Goal: Information Seeking & Learning: Check status

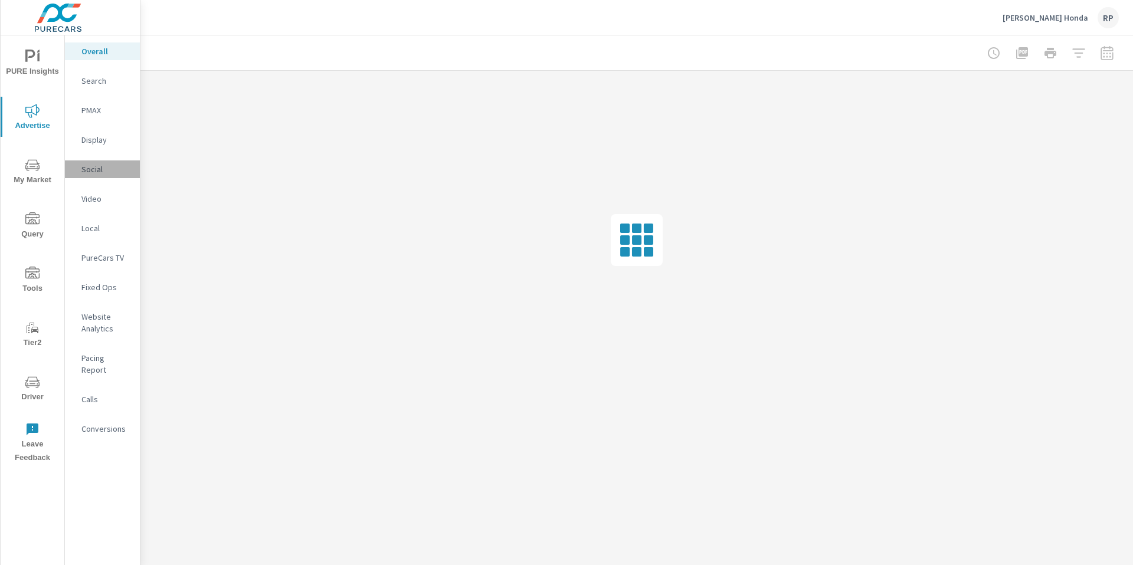
click at [94, 170] on p "Social" at bounding box center [105, 169] width 49 height 12
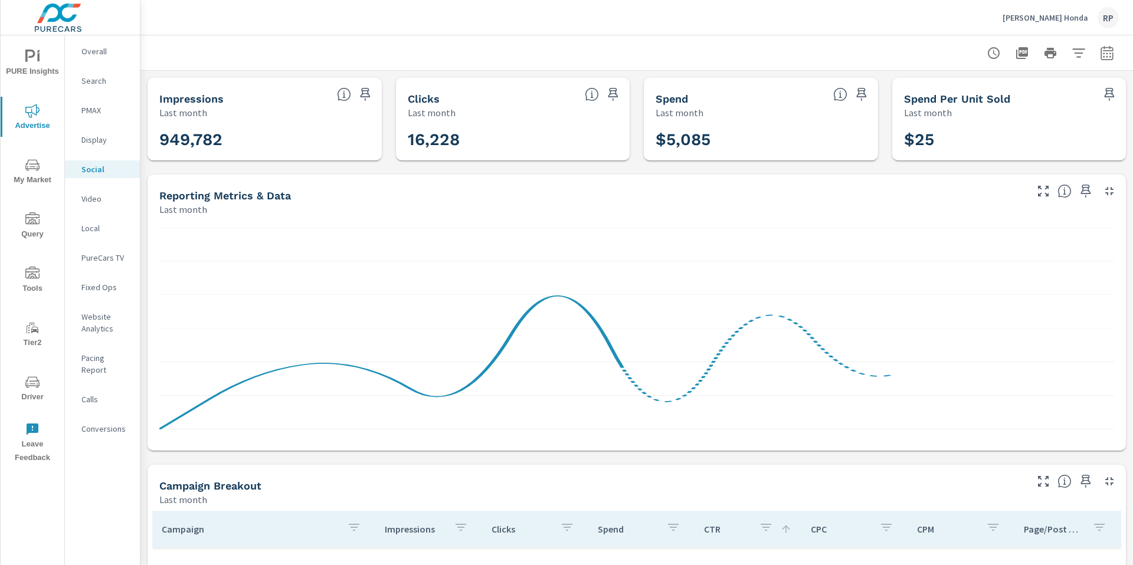
click at [1132, 86] on div "Social Performance [PERSON_NAME] Honda Report date range: [DATE] - [DATE] Impre…" at bounding box center [636, 300] width 992 height 530
drag, startPoint x: 1132, startPoint y: 86, endPoint x: 1129, endPoint y: 96, distance: 10.5
click at [1129, 98] on div "Social Performance [PERSON_NAME] Honda Report date range: [DATE] - [DATE] Impre…" at bounding box center [636, 300] width 992 height 530
click at [1100, 46] on icon "button" at bounding box center [1106, 52] width 12 height 14
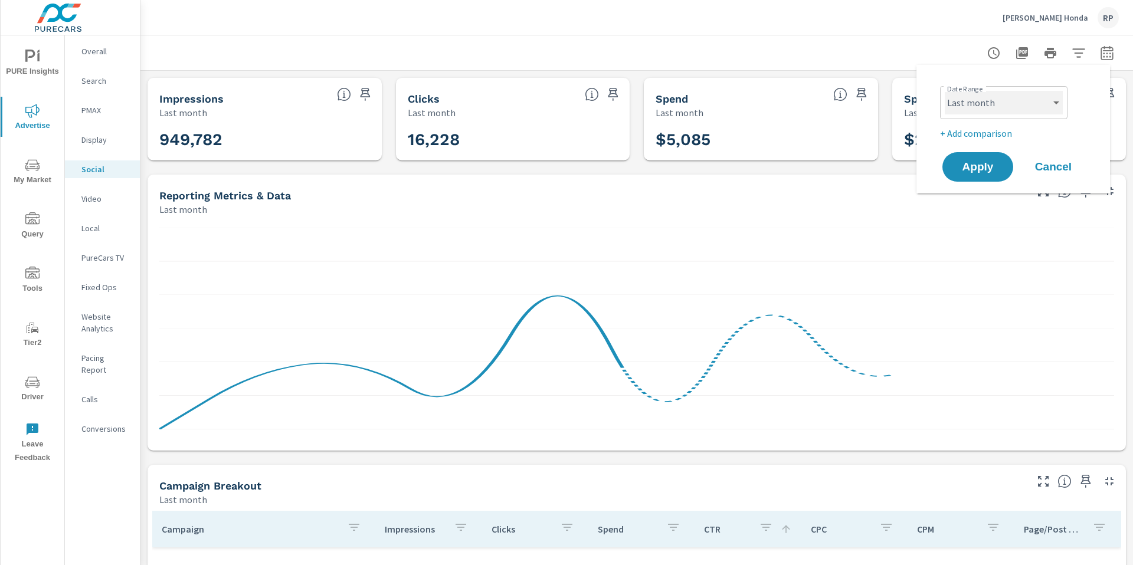
click at [1041, 97] on select "Custom [DATE] Last week Last 7 days Last 14 days Last 30 days Last 45 days Last…" at bounding box center [1003, 103] width 118 height 24
click at [944, 91] on select "Custom [DATE] Last week Last 7 days Last 14 days Last 30 days Last 45 days Last…" at bounding box center [1003, 103] width 118 height 24
select select "Month to date"
click at [983, 166] on span "Apply" at bounding box center [977, 167] width 47 height 11
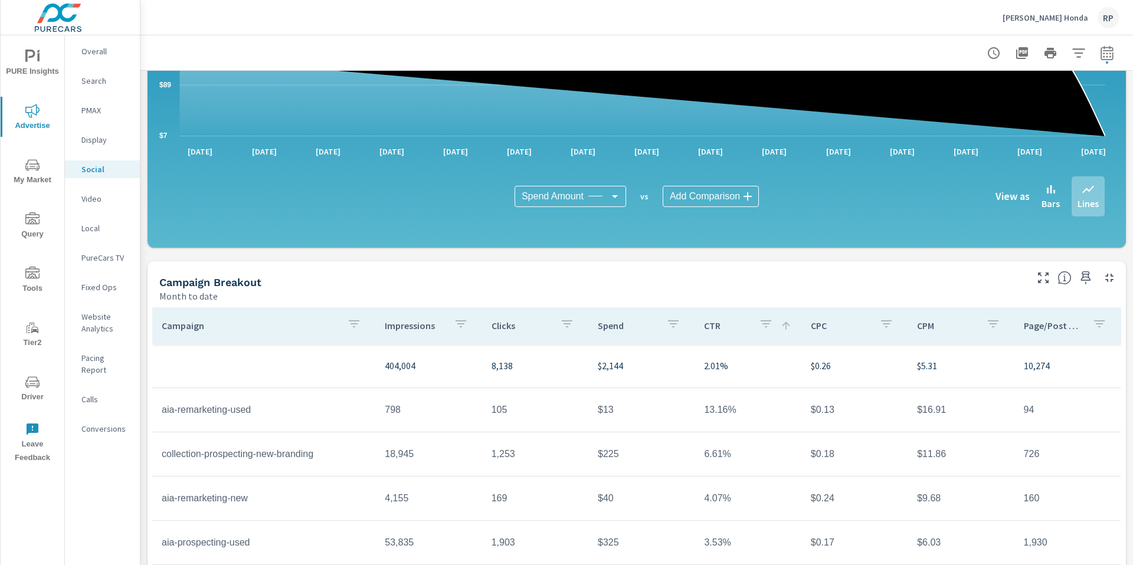
scroll to position [280, 0]
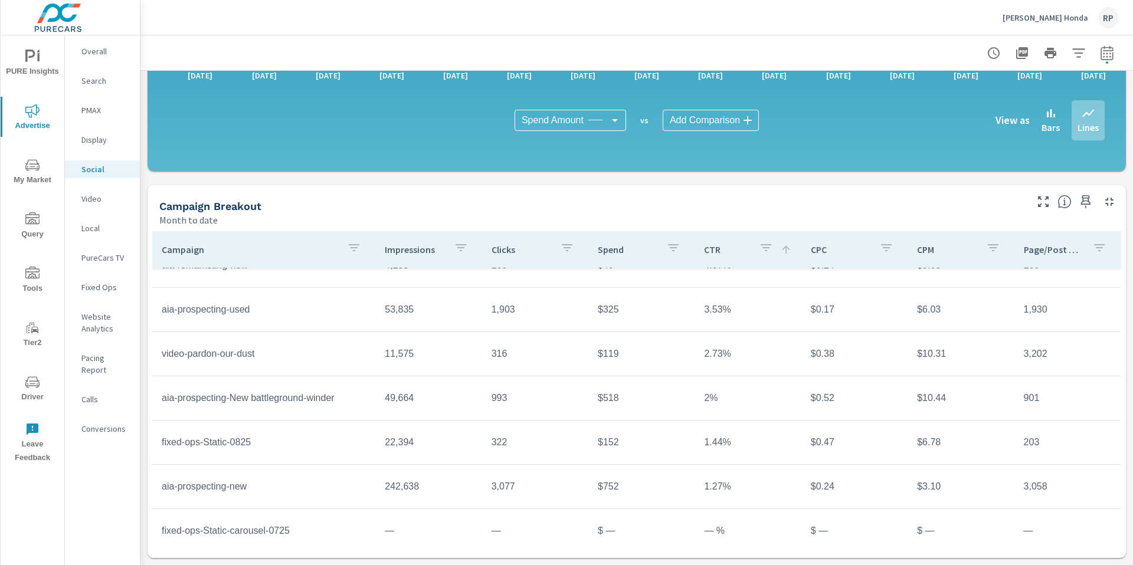
scroll to position [175, 0]
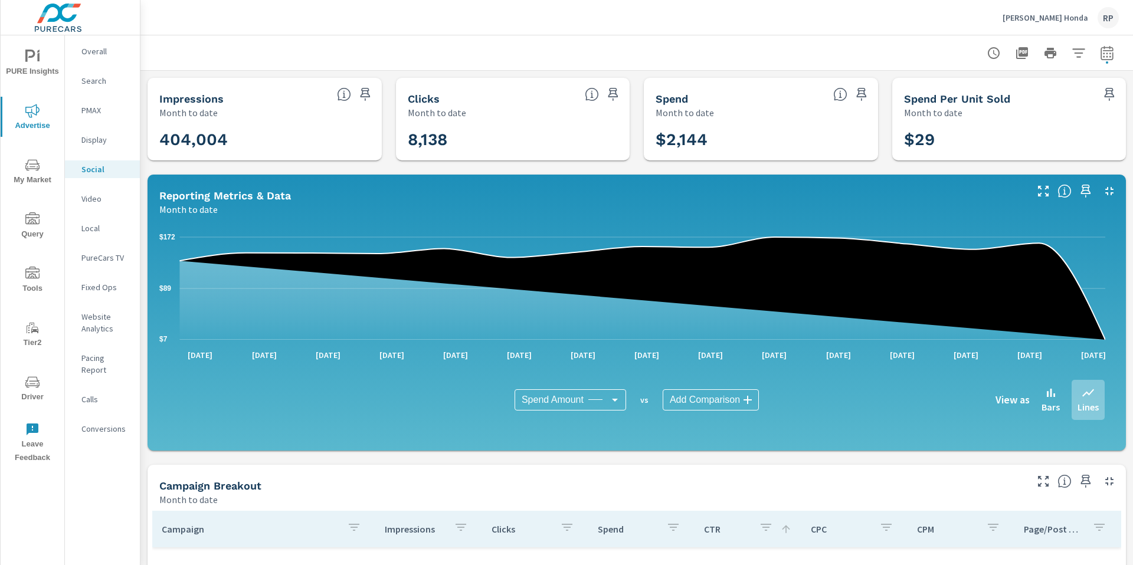
click at [42, 60] on span "PURE Insights" at bounding box center [32, 64] width 57 height 29
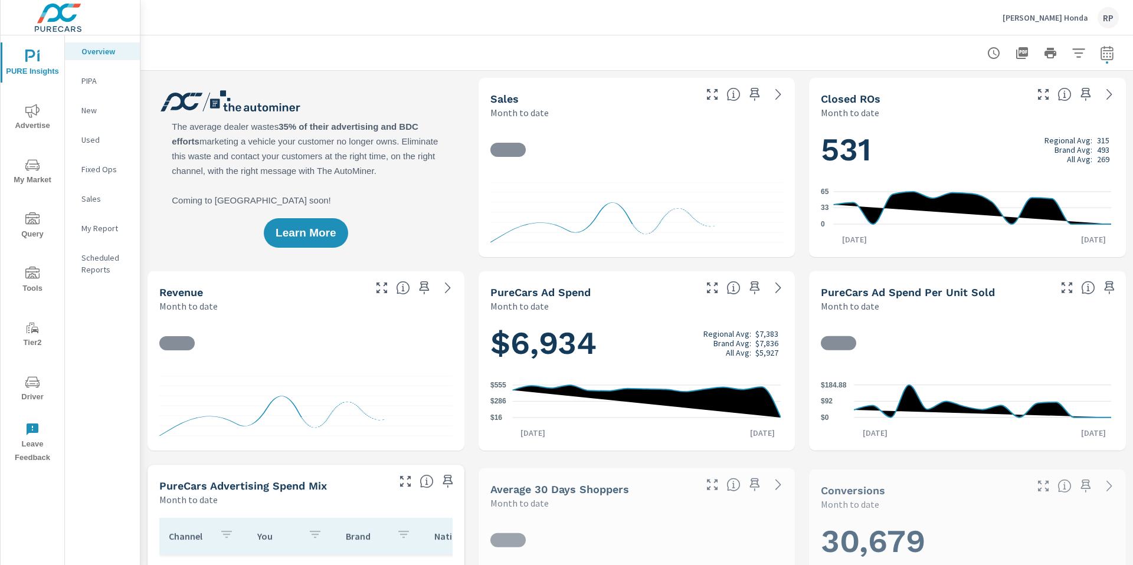
scroll to position [1, 0]
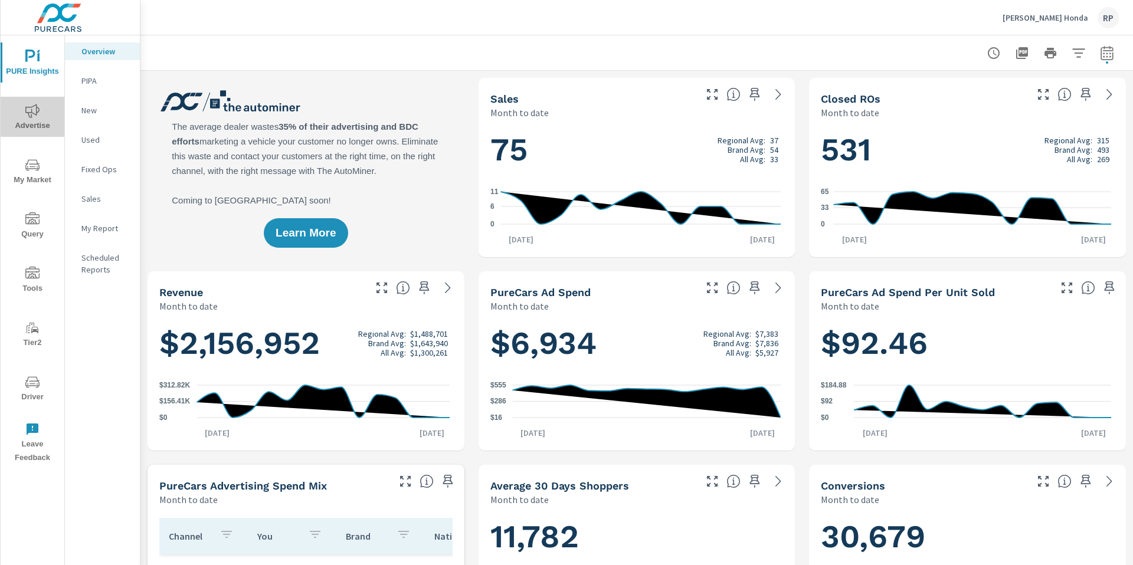
click at [37, 123] on span "Advertise" at bounding box center [32, 118] width 57 height 29
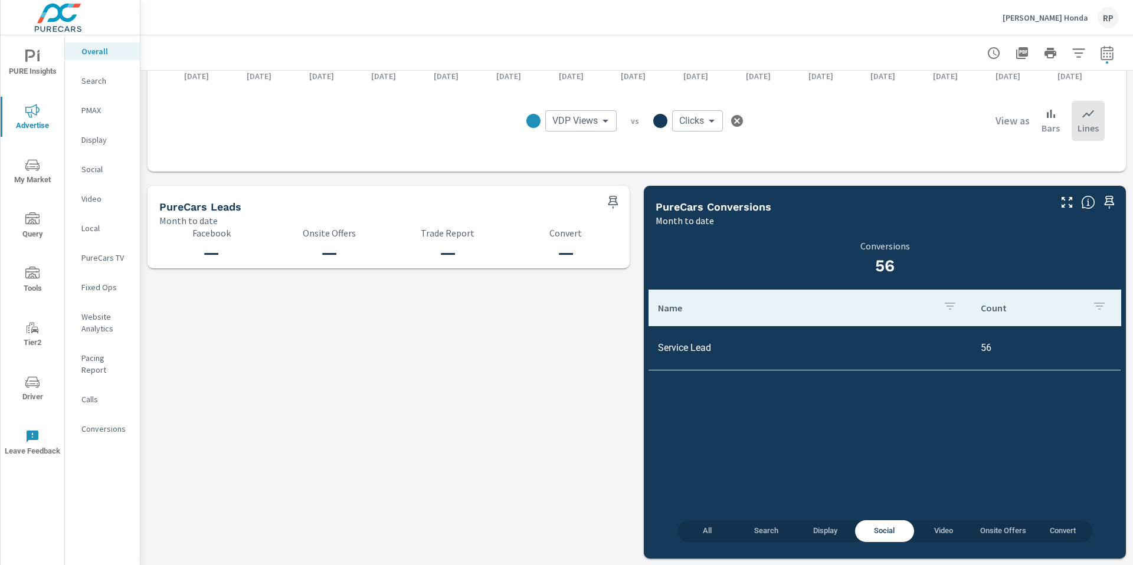
scroll to position [1150, 0]
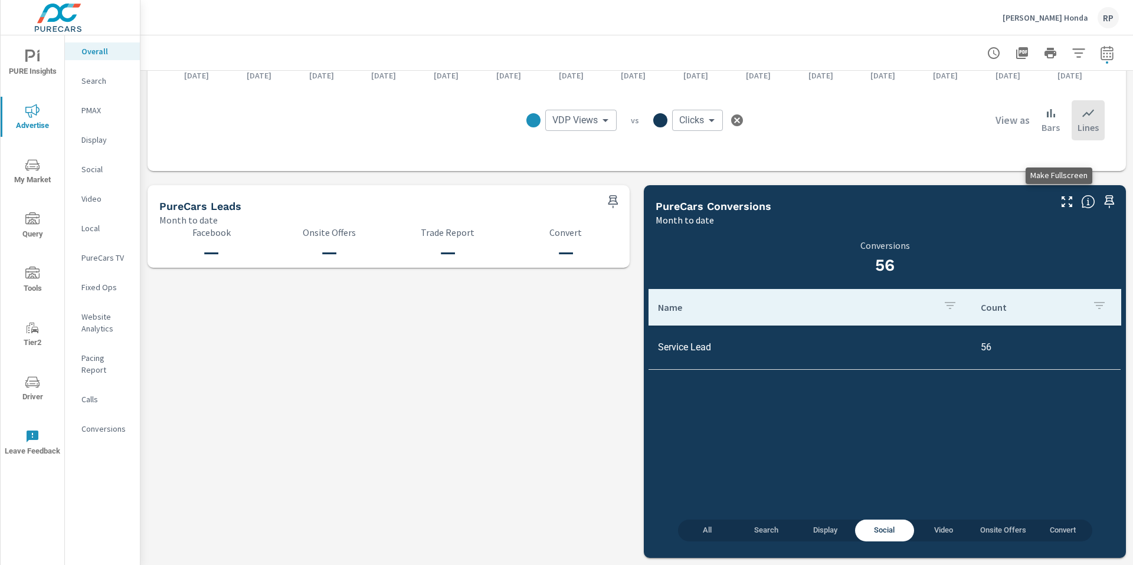
click at [1060, 203] on icon "button" at bounding box center [1067, 202] width 14 height 14
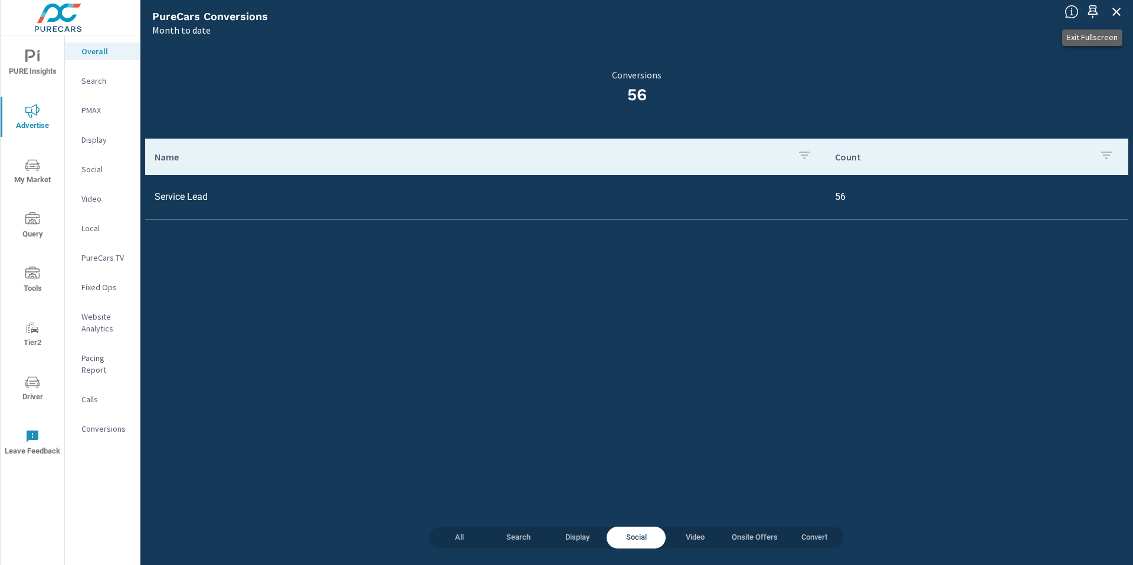
click at [1121, 13] on icon "button" at bounding box center [1116, 12] width 14 height 14
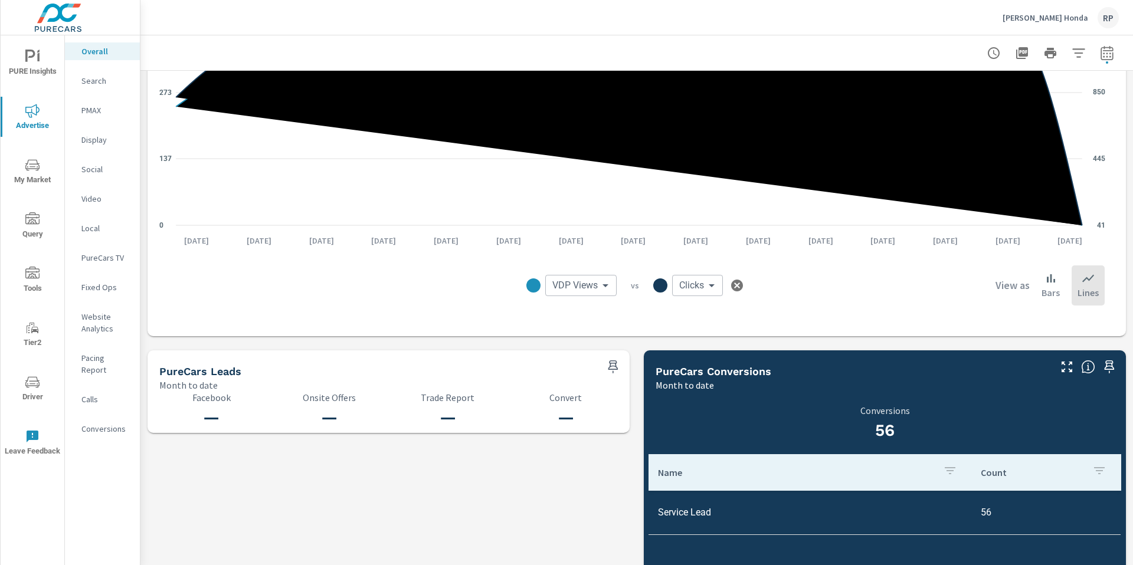
scroll to position [1150, 0]
